Goal: Task Accomplishment & Management: Use online tool/utility

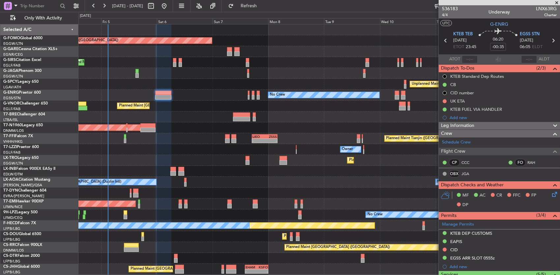
click at [128, 49] on div at bounding box center [319, 51] width 482 height 11
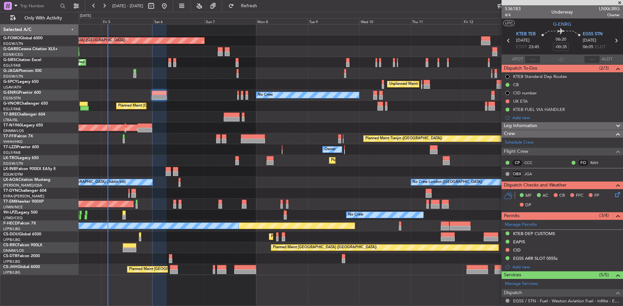
click at [346, 75] on div at bounding box center [350, 73] width 544 height 11
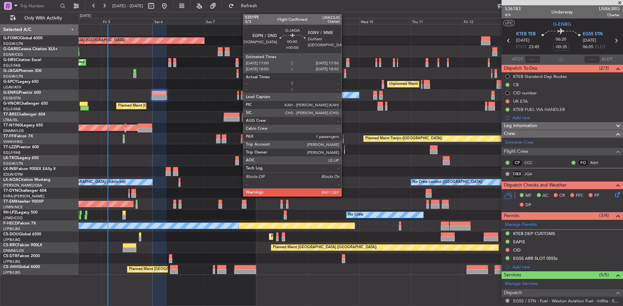
click at [344, 76] on div at bounding box center [345, 75] width 2 height 5
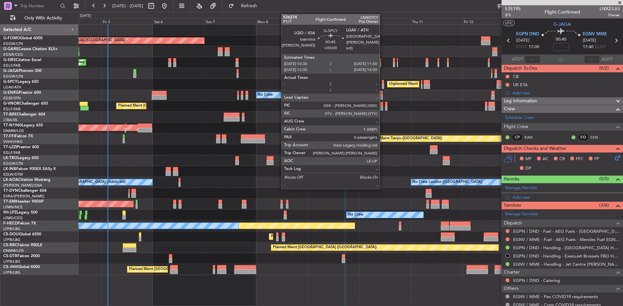
click at [383, 86] on div at bounding box center [383, 86] width 2 height 5
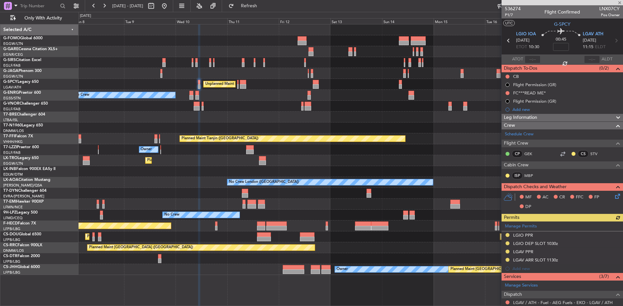
click at [245, 88] on div "Unplanned Maint [GEOGRAPHIC_DATA] ([PERSON_NAME] Intl)" at bounding box center [350, 84] width 544 height 11
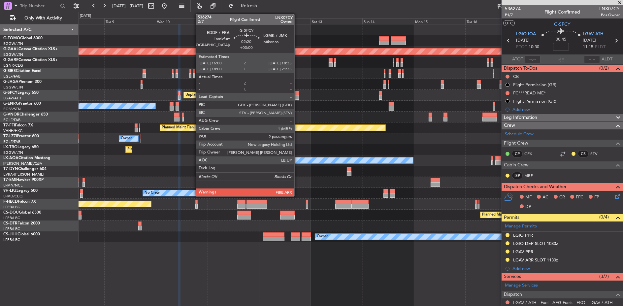
click at [297, 92] on div at bounding box center [296, 93] width 6 height 5
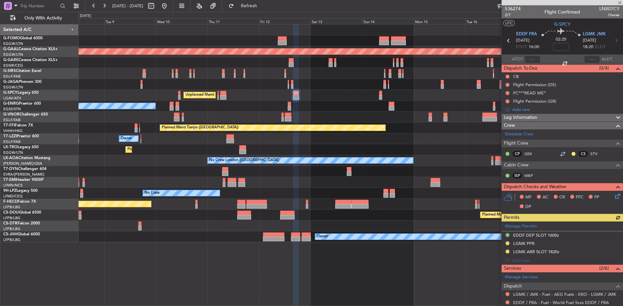
click at [184, 113] on div at bounding box center [183, 114] width 2 height 5
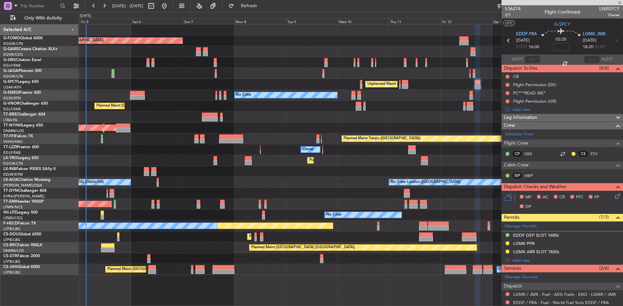
type input "0"
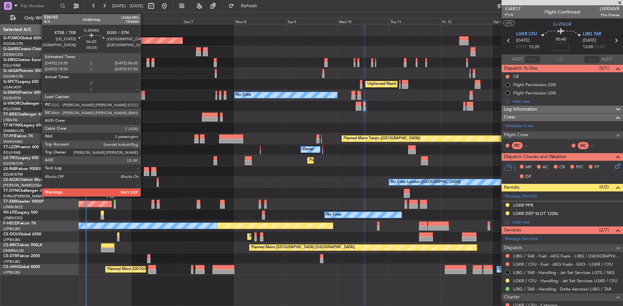
click at [143, 96] on div at bounding box center [137, 97] width 15 height 5
type input "-00:35"
type input "2"
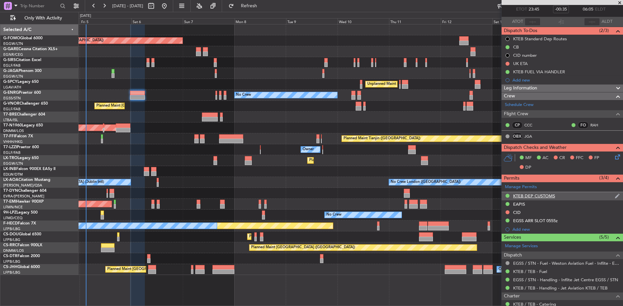
scroll to position [17, 0]
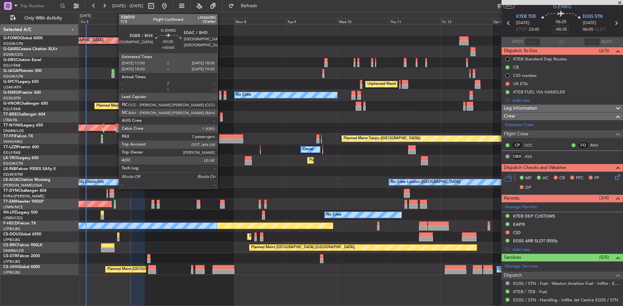
click at [221, 92] on div at bounding box center [220, 93] width 3 height 5
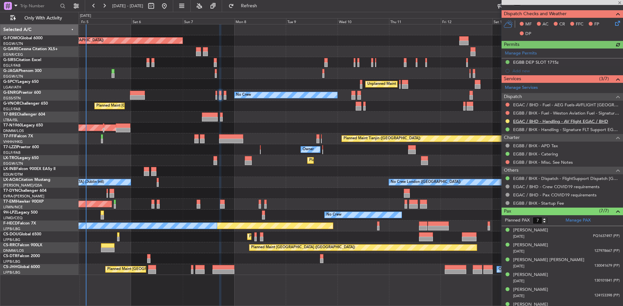
scroll to position [0, 0]
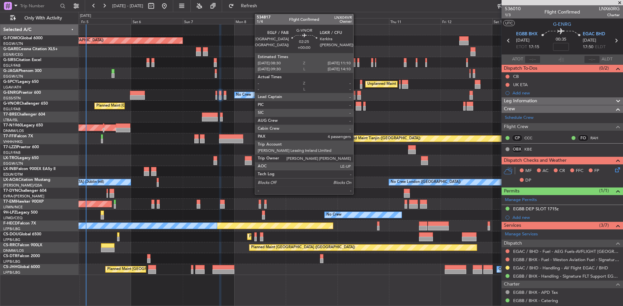
click at [356, 106] on div at bounding box center [358, 108] width 6 height 5
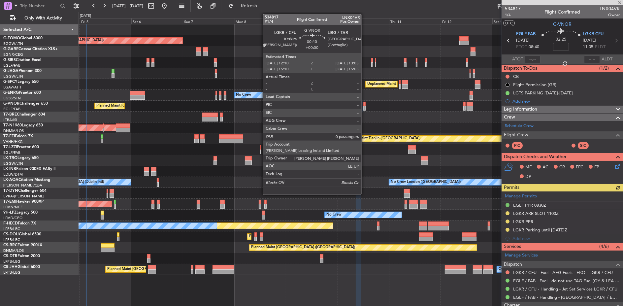
click at [364, 107] on div at bounding box center [364, 108] width 2 height 5
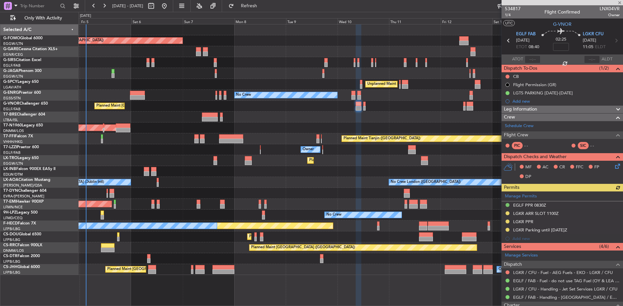
type input "0"
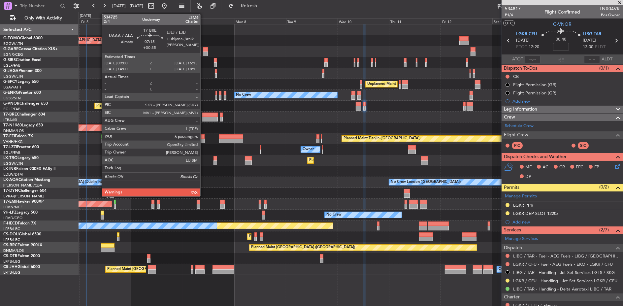
click at [203, 113] on div at bounding box center [210, 114] width 16 height 5
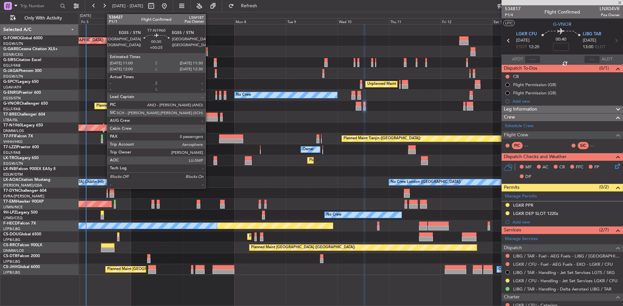
type input "+00:35"
type input "7"
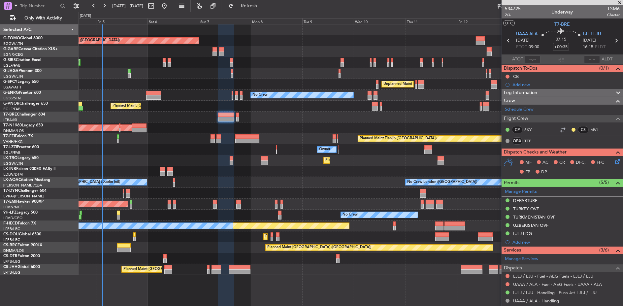
click at [169, 111] on div at bounding box center [350, 116] width 544 height 11
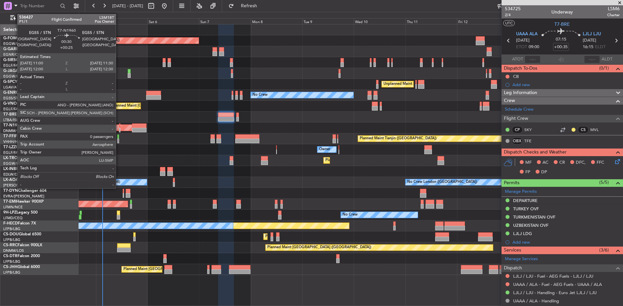
click at [119, 126] on div at bounding box center [119, 125] width 1 height 5
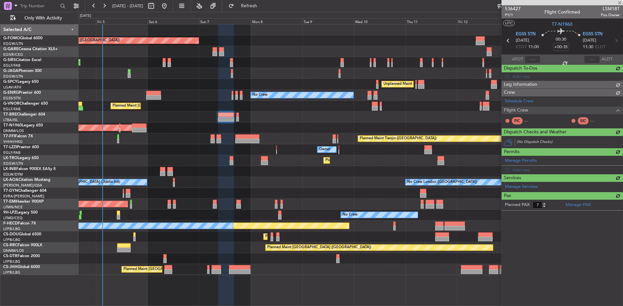
type input "+00:25"
type input "0"
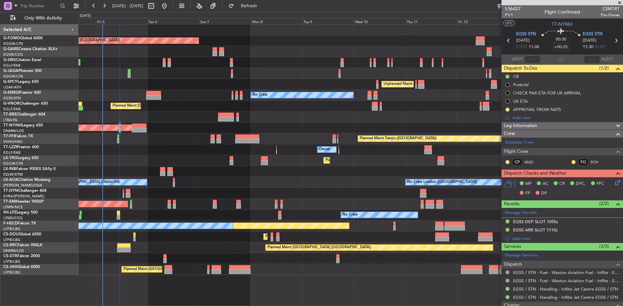
click at [251, 127] on div "Planned Maint [GEOGRAPHIC_DATA] ([GEOGRAPHIC_DATA])" at bounding box center [350, 127] width 544 height 11
click at [144, 128] on div at bounding box center [139, 130] width 14 height 5
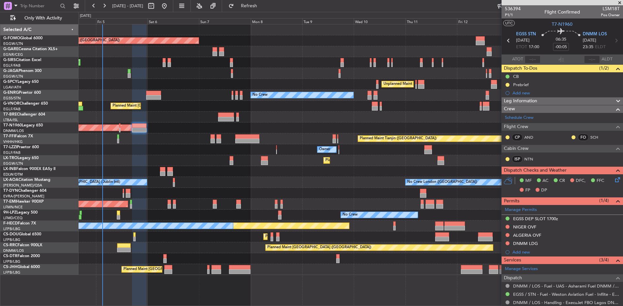
click at [151, 136] on div "Planned Maint Tianjin ([GEOGRAPHIC_DATA])" at bounding box center [350, 138] width 544 height 11
click at [116, 138] on div "Planned Maint Tianjin ([GEOGRAPHIC_DATA])" at bounding box center [350, 138] width 544 height 11
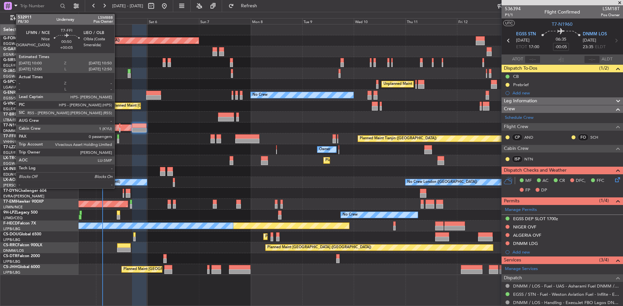
click at [118, 137] on div at bounding box center [118, 136] width 2 height 5
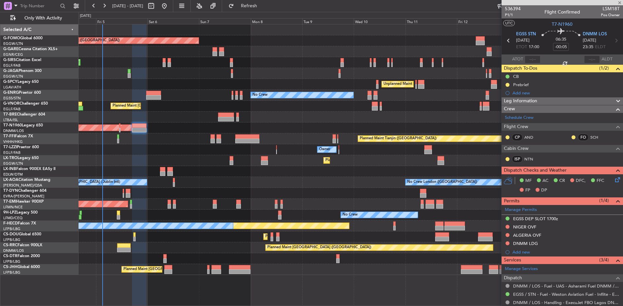
type input "+00:05"
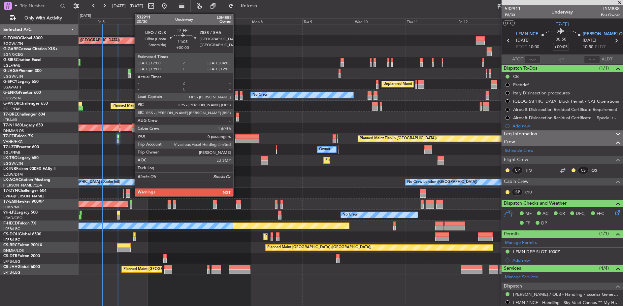
click at [236, 137] on div at bounding box center [247, 136] width 24 height 5
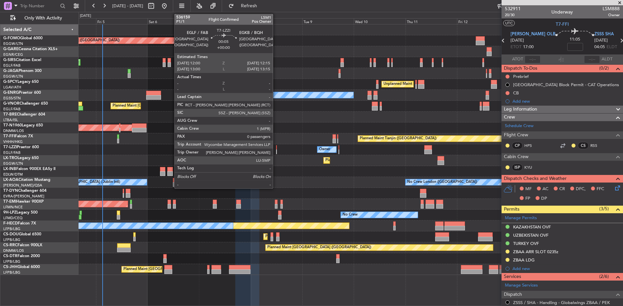
click at [276, 150] on div at bounding box center [276, 151] width 1 height 5
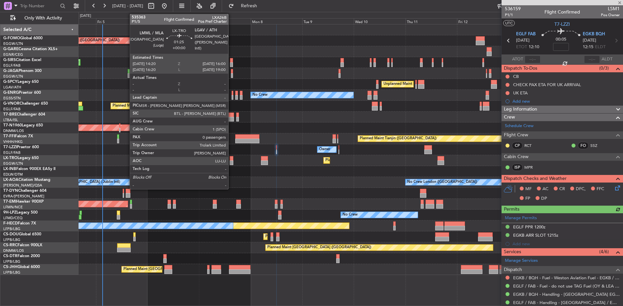
click at [231, 159] on div at bounding box center [231, 158] width 4 height 5
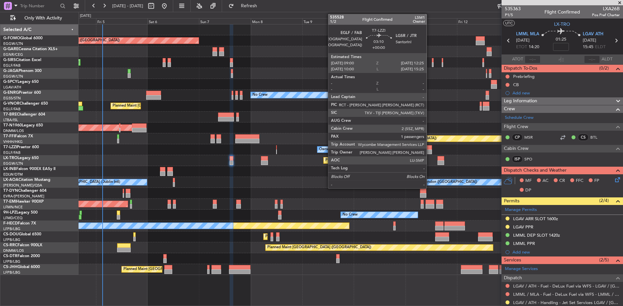
click at [430, 150] on div at bounding box center [428, 151] width 8 height 5
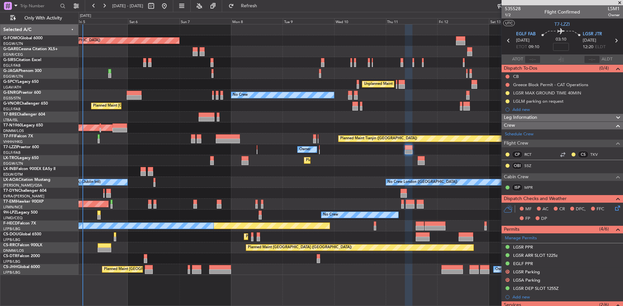
click at [292, 187] on div "No Crew London ([GEOGRAPHIC_DATA]) No Crew [GEOGRAPHIC_DATA] (Dublin Intl)" at bounding box center [350, 182] width 544 height 11
click at [290, 177] on div "No Crew London ([GEOGRAPHIC_DATA]) No Crew [GEOGRAPHIC_DATA] (Dublin Intl)" at bounding box center [350, 182] width 544 height 11
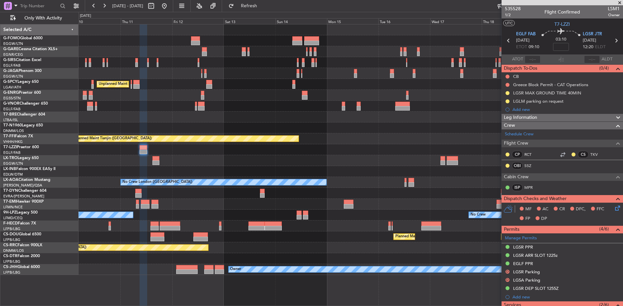
click at [169, 61] on div "Unplanned Maint [GEOGRAPHIC_DATA] ([PERSON_NAME] Intl) No Crew Planned Maint Ti…" at bounding box center [350, 149] width 544 height 250
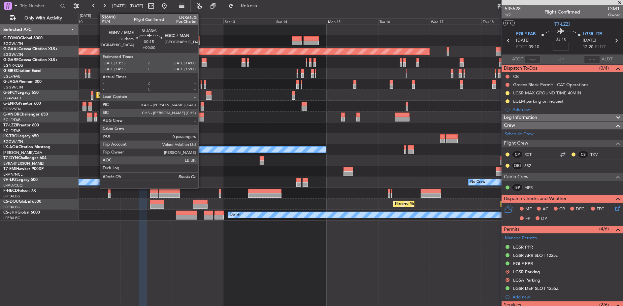
click at [201, 83] on div at bounding box center [200, 82] width 1 height 5
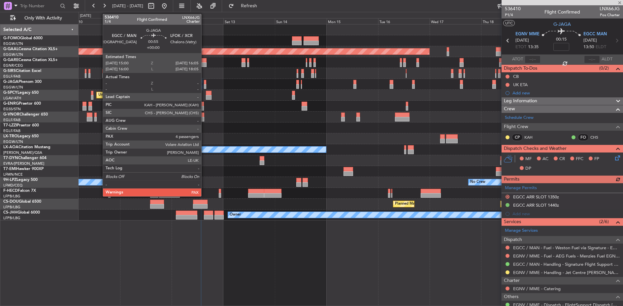
click at [204, 85] on div at bounding box center [205, 86] width 3 height 5
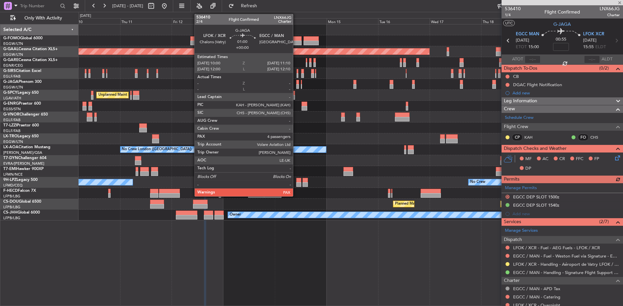
click at [296, 82] on div at bounding box center [297, 82] width 3 height 5
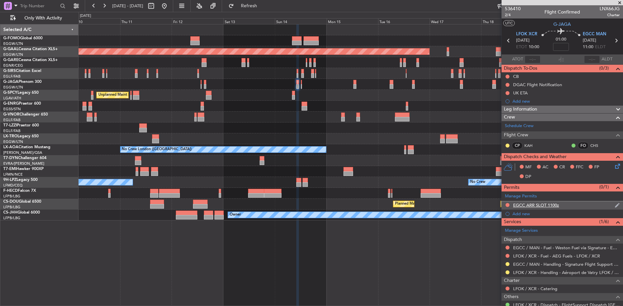
click at [504, 202] on nimbus-traffic-light at bounding box center [506, 205] width 5 height 6
click at [507, 203] on button at bounding box center [507, 205] width 4 height 4
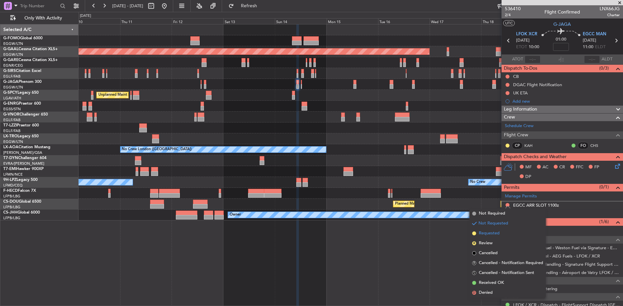
click at [500, 231] on li "Requested" at bounding box center [507, 233] width 76 height 10
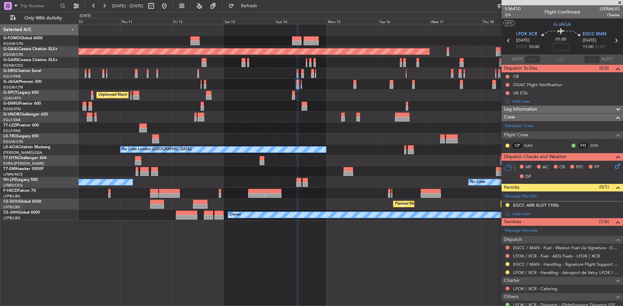
click at [564, 41] on icon at bounding box center [615, 40] width 9 height 9
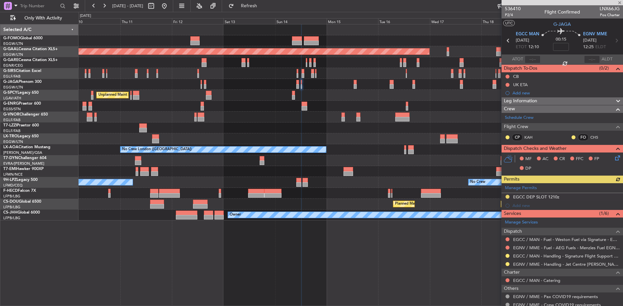
click at [509, 95] on fb-app "[DATE] - [DATE] Refresh Quick Links Only With Activity Planned [GEOGRAPHIC_DATA…" at bounding box center [311, 155] width 623 height 301
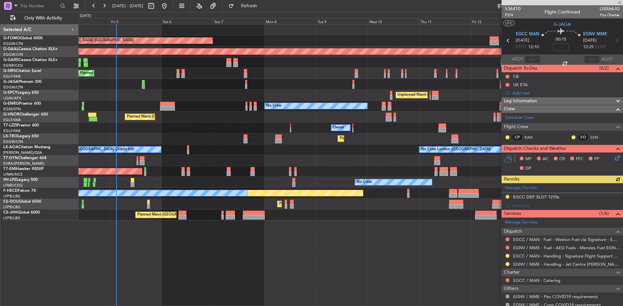
click at [284, 98] on div "Planned Maint [GEOGRAPHIC_DATA] ([GEOGRAPHIC_DATA]) Planned [GEOGRAPHIC_DATA] P…" at bounding box center [350, 122] width 544 height 196
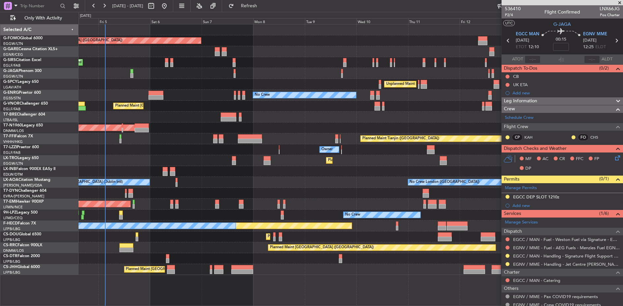
click at [223, 151] on div "Owner" at bounding box center [350, 149] width 544 height 11
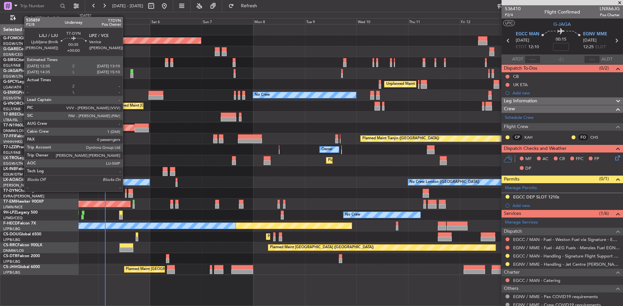
click at [126, 191] on div at bounding box center [125, 191] width 1 height 5
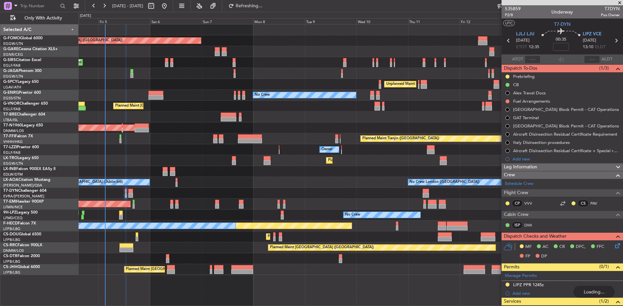
click at [564, 38] on icon at bounding box center [615, 40] width 9 height 9
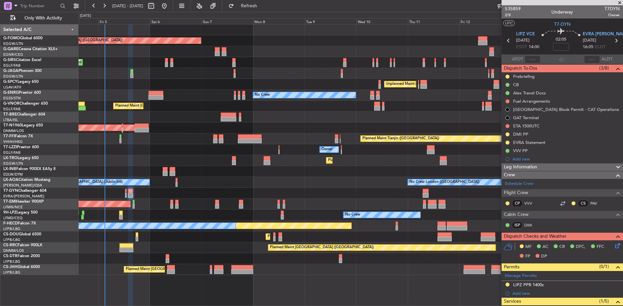
click at [135, 206] on div "Planned Maint [GEOGRAPHIC_DATA]" at bounding box center [350, 204] width 544 height 11
click at [134, 206] on div at bounding box center [134, 206] width 2 height 5
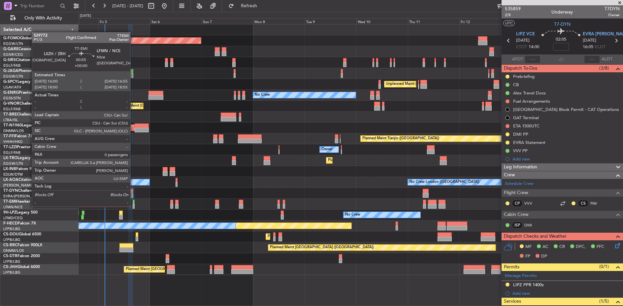
click at [133, 206] on div at bounding box center [134, 206] width 2 height 5
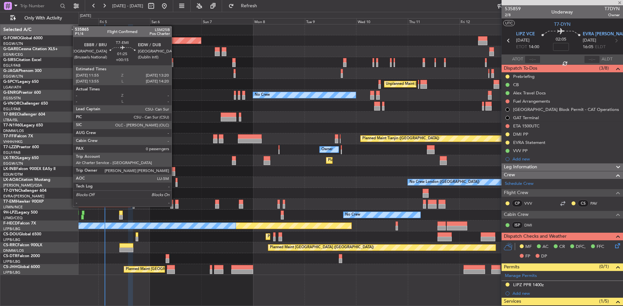
type input "0"
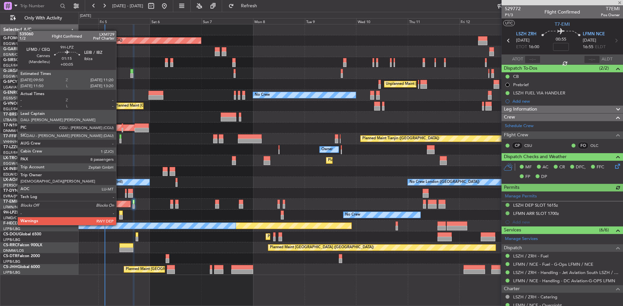
click at [120, 213] on div at bounding box center [120, 212] width 3 height 5
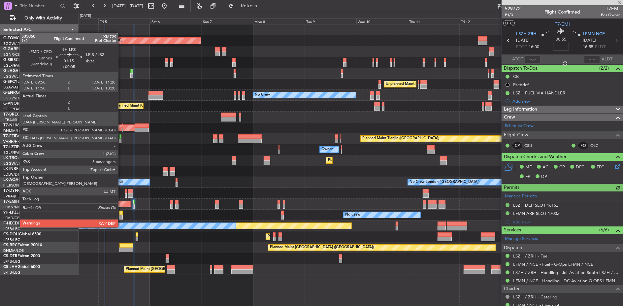
type input "+00:05"
type input "8"
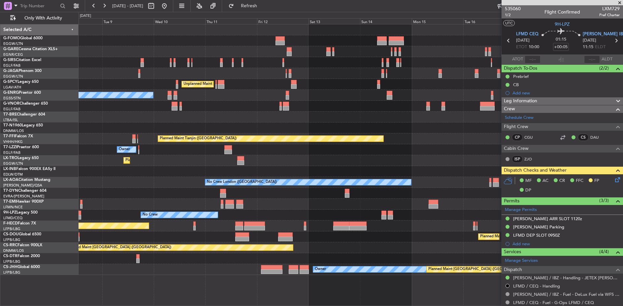
click at [216, 193] on div "Planned Maint [GEOGRAPHIC_DATA] ([GEOGRAPHIC_DATA]) Unplanned Maint [GEOGRAPHIC…" at bounding box center [350, 149] width 544 height 250
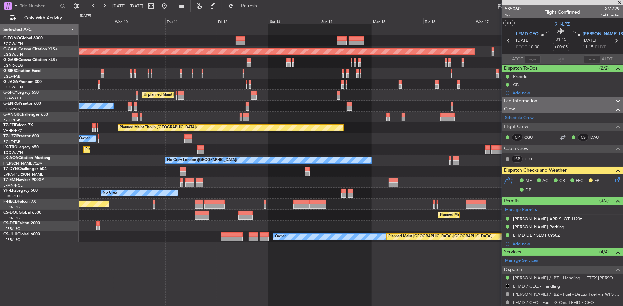
click at [372, 190] on div "Planned Maint [GEOGRAPHIC_DATA] ([GEOGRAPHIC_DATA]) Planned [GEOGRAPHIC_DATA] U…" at bounding box center [350, 133] width 544 height 218
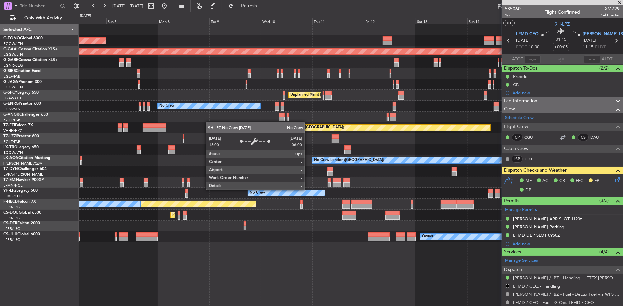
click at [380, 191] on div "No Crew No Crew" at bounding box center [350, 193] width 544 height 11
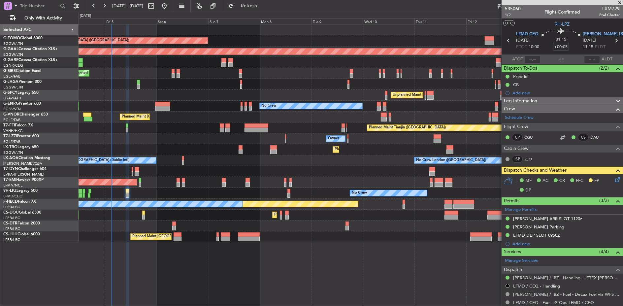
click at [291, 188] on div "No Crew No Crew" at bounding box center [350, 193] width 544 height 11
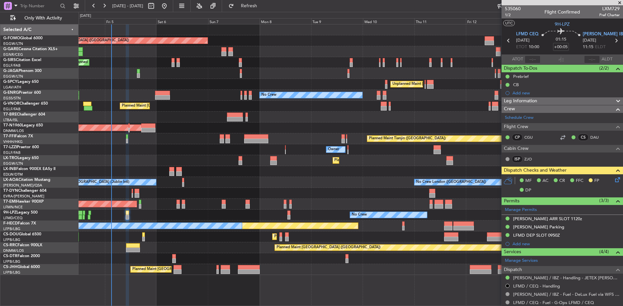
click at [0, 98] on html "[DATE] - [DATE] Refresh Quick Links Only With Activity Planned Maint [GEOGRAPHI…" at bounding box center [311, 153] width 623 height 306
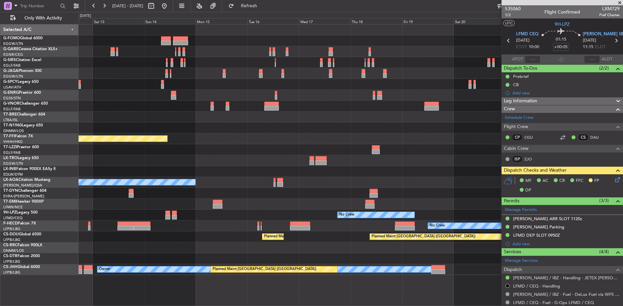
click at [0, 97] on html "[DATE] - [DATE] Refresh Quick Links Only With Activity Planned Maint [GEOGRAPHI…" at bounding box center [311, 153] width 623 height 306
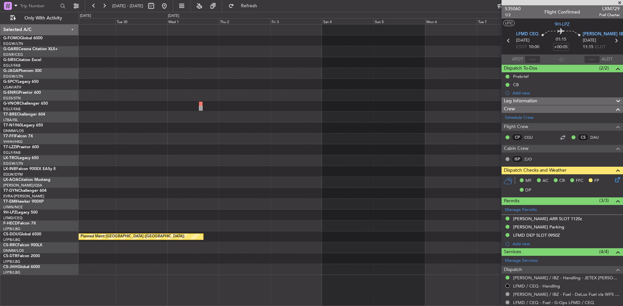
click at [0, 79] on html "[DATE] - [DATE] Refresh Quick Links Only With Activity Planned Maint Geneva ([G…" at bounding box center [311, 153] width 623 height 306
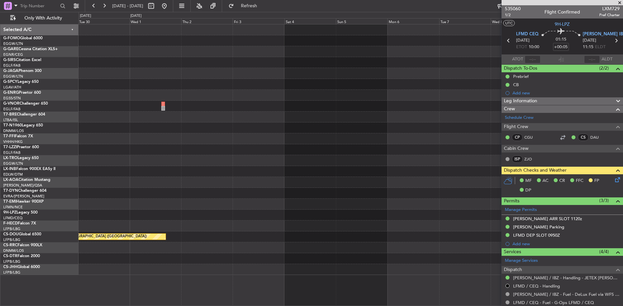
click at [0, 89] on html "[DATE] - [DATE] Refresh Quick Links Only With Activity Planned Maint Geneva ([G…" at bounding box center [311, 153] width 623 height 306
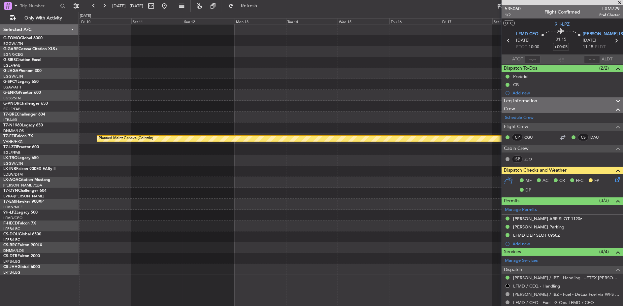
click at [50, 86] on div "Planned Maint Geneva (Cointrin) Selected A/C G-FOMO Global 6000 EGGW/LTN [GEOGR…" at bounding box center [311, 159] width 623 height 294
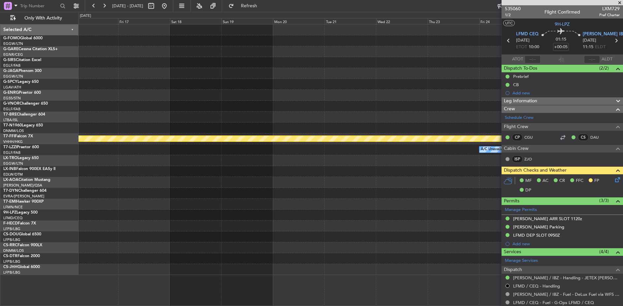
click at [469, 79] on div at bounding box center [350, 84] width 544 height 11
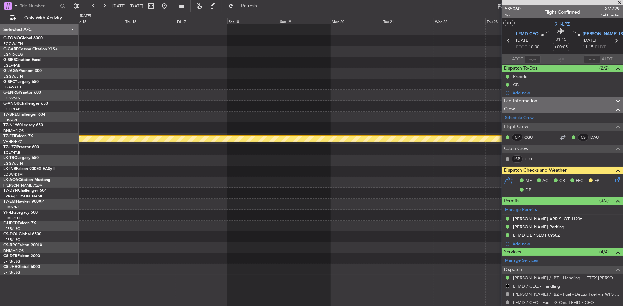
click at [21, 53] on div "Planned Maint Geneva (Cointrin) A/C Unavailable [GEOGRAPHIC_DATA] ([GEOGRAPHIC_…" at bounding box center [311, 159] width 623 height 294
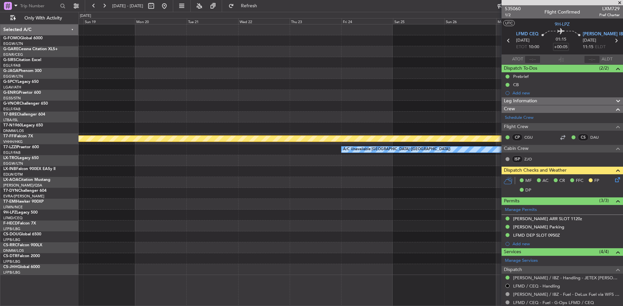
click at [0, 64] on html "[DATE] - [DATE] Refresh Quick Links Only With Activity Planned Maint Geneva ([G…" at bounding box center [311, 153] width 623 height 306
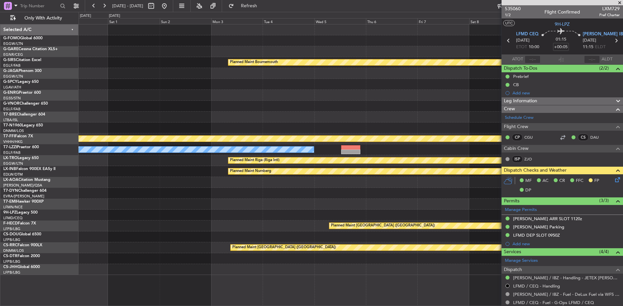
click at [0, 64] on html "[DATE] - [DATE] Refresh Quick Links Only With Activity Planned Maint [GEOGRAPHI…" at bounding box center [311, 153] width 623 height 306
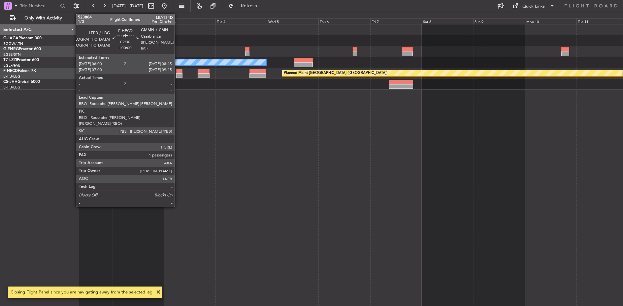
click at [178, 74] on div at bounding box center [179, 75] width 6 height 5
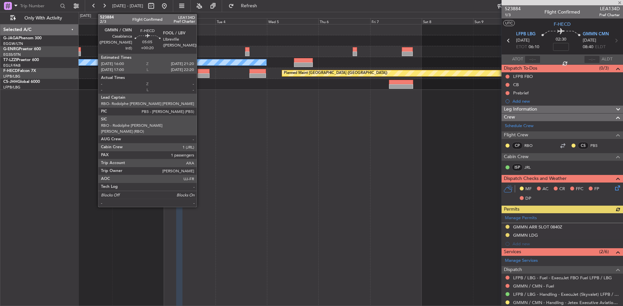
click at [200, 75] on div at bounding box center [204, 75] width 12 height 5
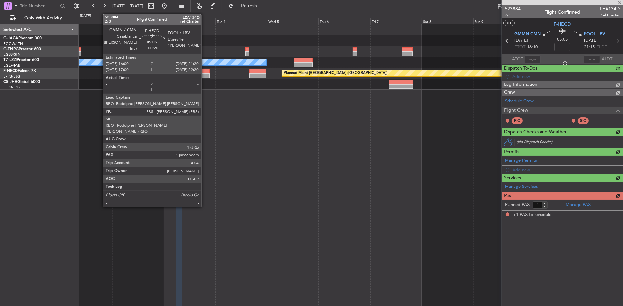
type input "+00:20"
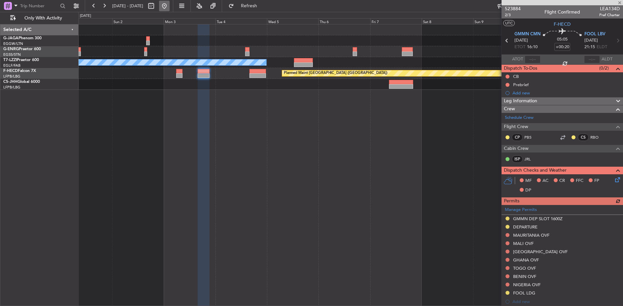
click at [169, 8] on button at bounding box center [164, 6] width 11 height 11
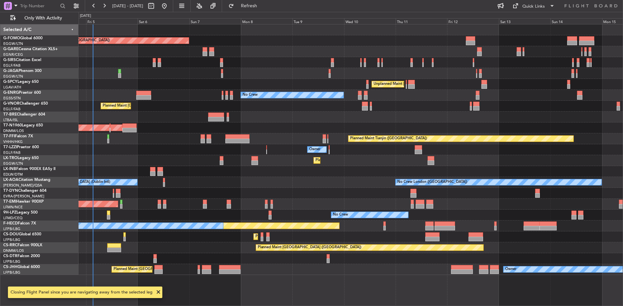
click at [148, 139] on div "Planned Maint London (Luton) Planned Maint London (Farnborough) Unplanned Maint…" at bounding box center [350, 165] width 544 height 282
click at [155, 293] on span at bounding box center [158, 292] width 8 height 8
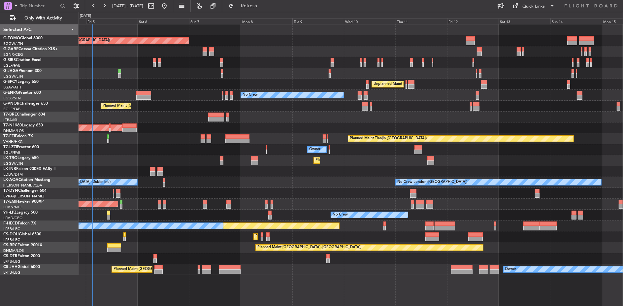
click at [156, 292] on div "Planned Maint London (Luton) Planned Maint London (Farnborough) Unplanned Maint…" at bounding box center [350, 165] width 544 height 282
click at [171, 247] on div "Planned Maint [GEOGRAPHIC_DATA] ([GEOGRAPHIC_DATA])" at bounding box center [350, 247] width 544 height 11
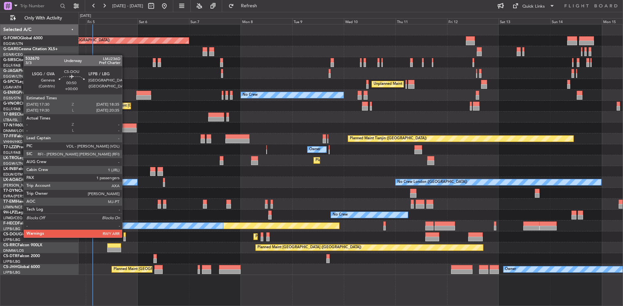
click at [125, 237] on div at bounding box center [124, 238] width 3 height 5
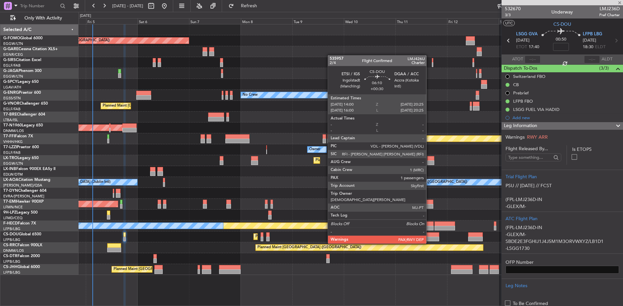
click at [429, 237] on div at bounding box center [432, 238] width 14 height 5
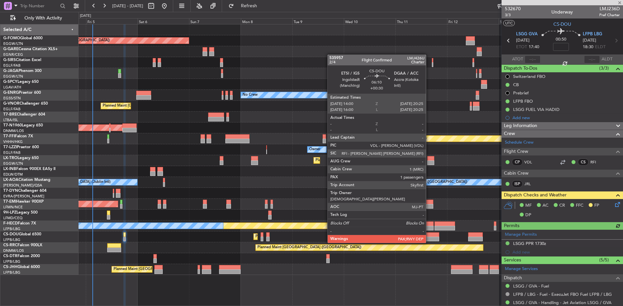
type input "+00:30"
type input "6"
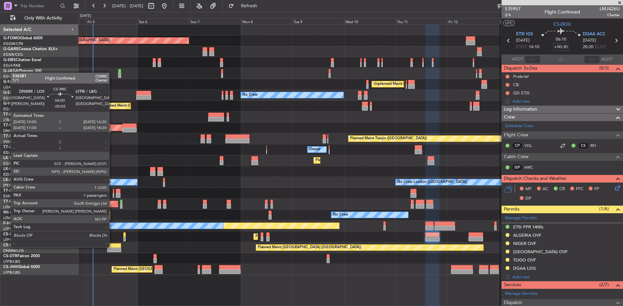
click at [112, 246] on div at bounding box center [114, 245] width 14 height 5
type input "-00:05"
type input "1"
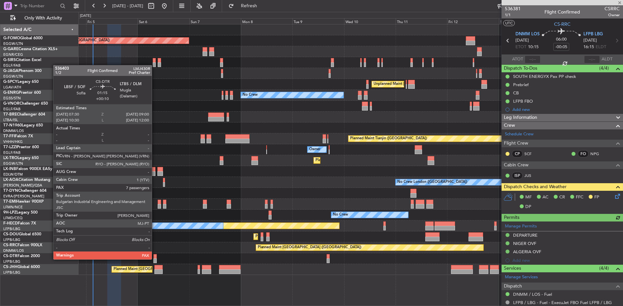
click at [155, 259] on div at bounding box center [154, 260] width 3 height 5
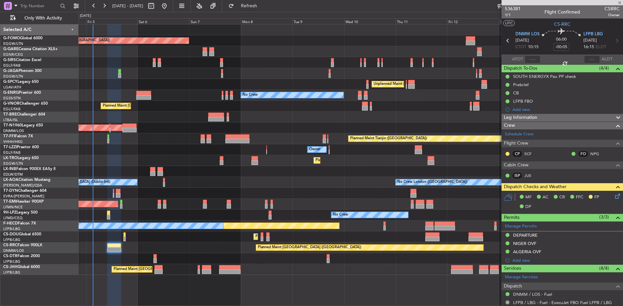
type input "+00:10"
type input "7"
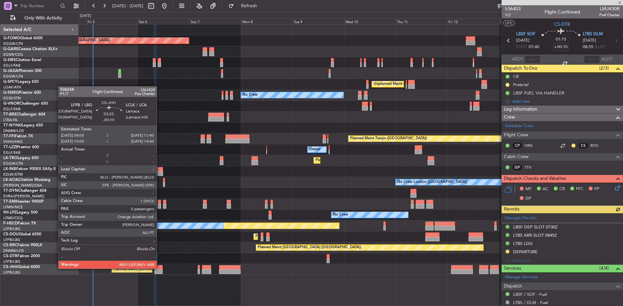
click at [160, 268] on div at bounding box center [158, 267] width 8 height 5
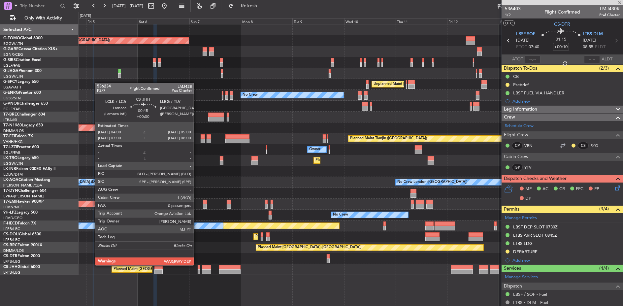
type input "-00:10"
type input "0"
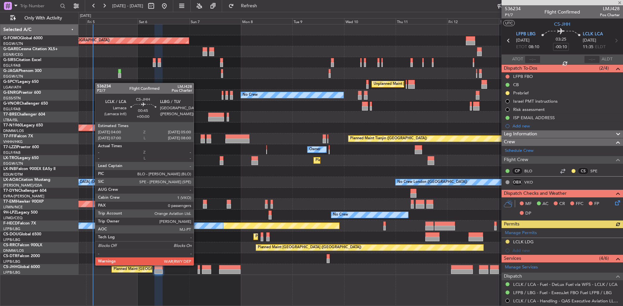
click at [198, 265] on div at bounding box center [199, 267] width 2 height 5
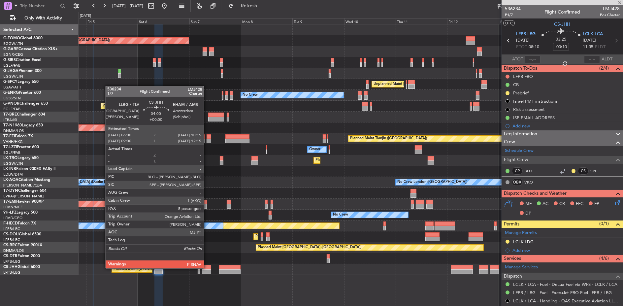
click at [207, 267] on div at bounding box center [206, 267] width 9 height 5
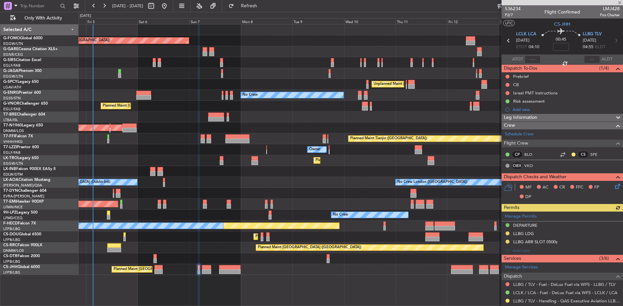
type input "5"
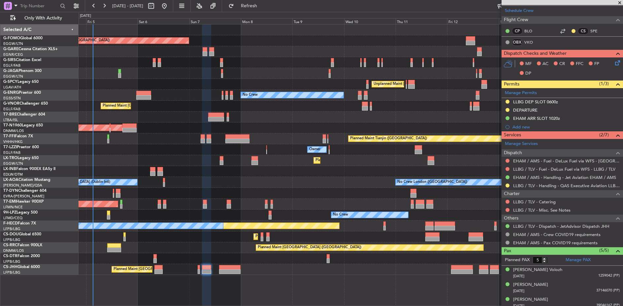
scroll to position [146, 0]
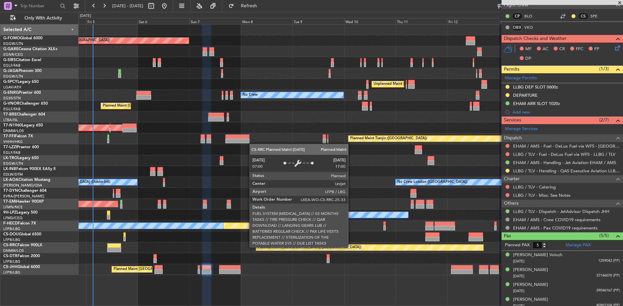
click at [351, 247] on div "Planned Maint [GEOGRAPHIC_DATA] ([GEOGRAPHIC_DATA])" at bounding box center [369, 247] width 227 height 6
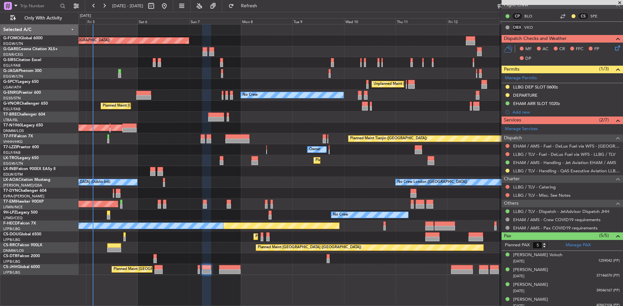
click at [377, 265] on div "Planned Maint Paris (Le Bourget) Owner Planned Maint Paris (Le Bourget) Planned…" at bounding box center [350, 269] width 544 height 11
